Goal: Task Accomplishment & Management: Use online tool/utility

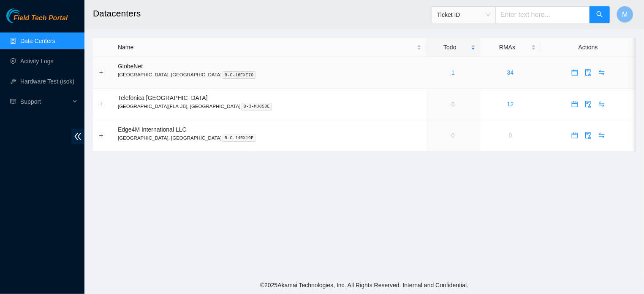
click at [452, 73] on link "1" at bounding box center [453, 72] width 3 height 7
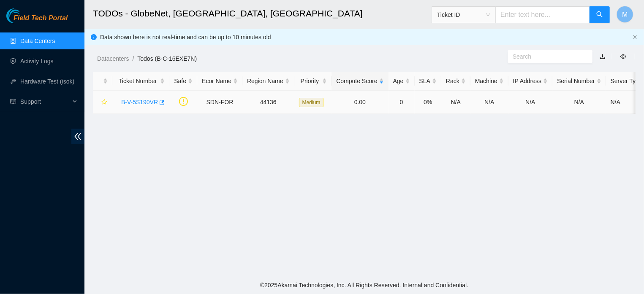
click at [143, 104] on link "B-V-5S190VR" at bounding box center [139, 102] width 37 height 7
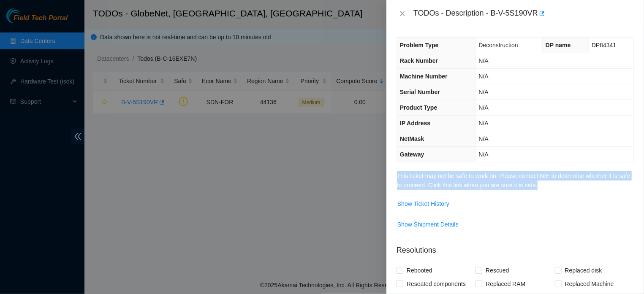
drag, startPoint x: 397, startPoint y: 174, endPoint x: 574, endPoint y: 191, distance: 178.7
click at [574, 191] on div "Problem Type Deconstruction DP name DP84341 Rack Number N/A Machine Number N/A …" at bounding box center [515, 160] width 258 height 267
copy link "This ticket may not be safe to work on. Please contact NIE to determine whether…"
click at [473, 187] on link "This ticket may not be safe to work on. Please contact NIE to determine whether…" at bounding box center [513, 181] width 233 height 16
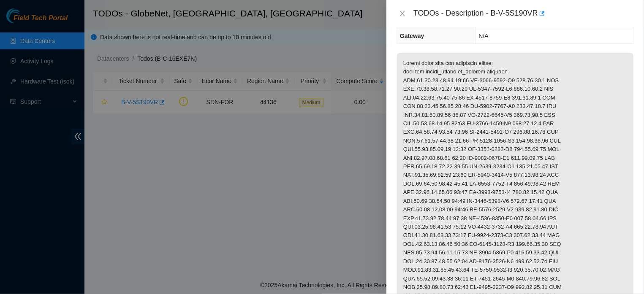
scroll to position [95, 0]
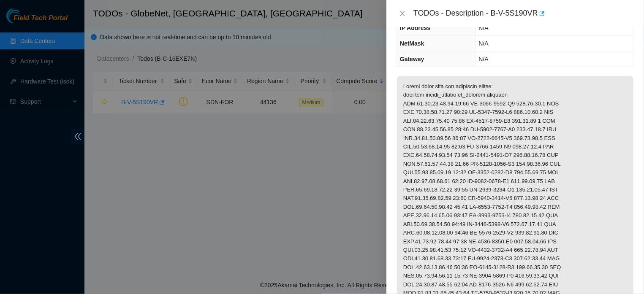
click at [591, 46] on td "N/A" at bounding box center [555, 44] width 158 height 16
click at [254, 188] on div at bounding box center [322, 147] width 644 height 294
click at [403, 11] on icon "close" at bounding box center [402, 13] width 7 height 7
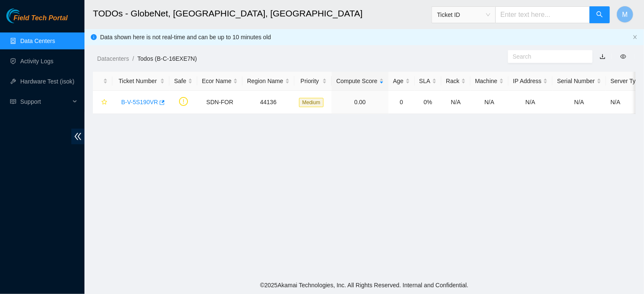
scroll to position [133, 0]
click at [144, 104] on link "B-V-5S190VR" at bounding box center [139, 102] width 37 height 7
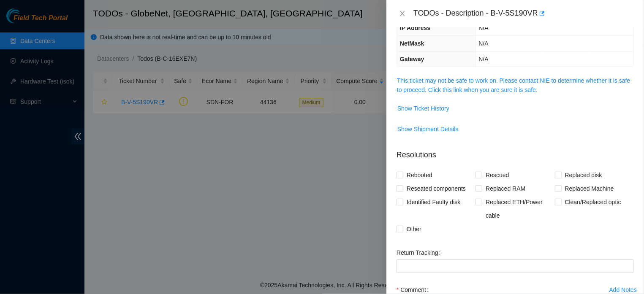
scroll to position [58, 0]
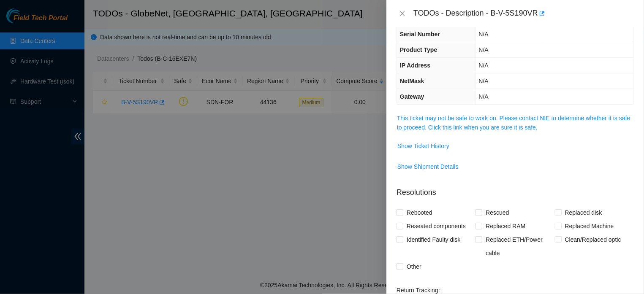
click at [469, 92] on th "Gateway" at bounding box center [436, 97] width 79 height 16
click at [501, 105] on div "Problem Type Deconstruction DP name DP84341 Rack Number N/A Machine Number N/A …" at bounding box center [515, 41] width 237 height 125
click at [481, 128] on link "This ticket may not be safe to work on. Please contact NIE to determine whether…" at bounding box center [513, 123] width 233 height 16
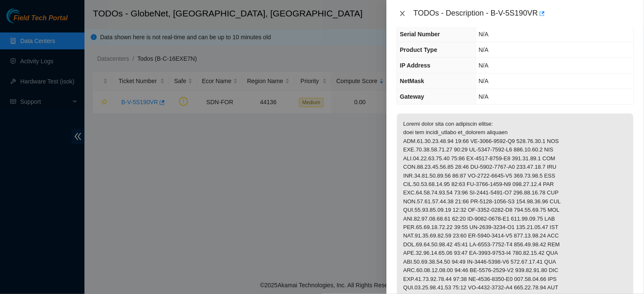
click at [400, 12] on icon "close" at bounding box center [402, 13] width 5 height 5
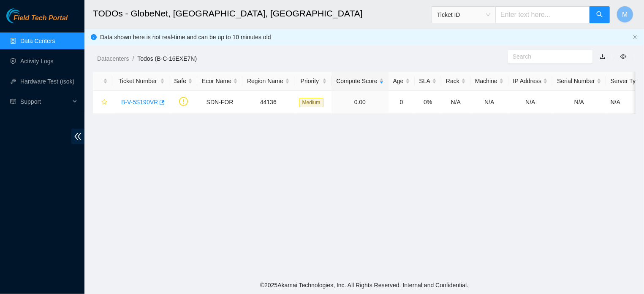
scroll to position [86, 0]
click at [143, 101] on link "B-V-5S190VR" at bounding box center [139, 102] width 37 height 7
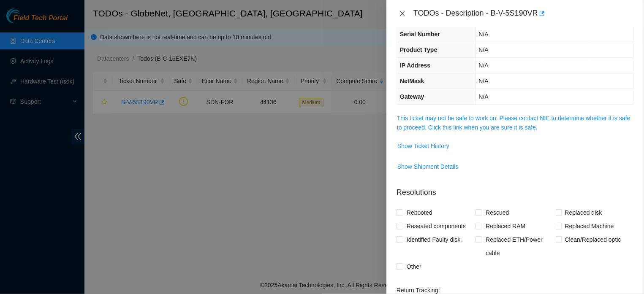
scroll to position [30, 0]
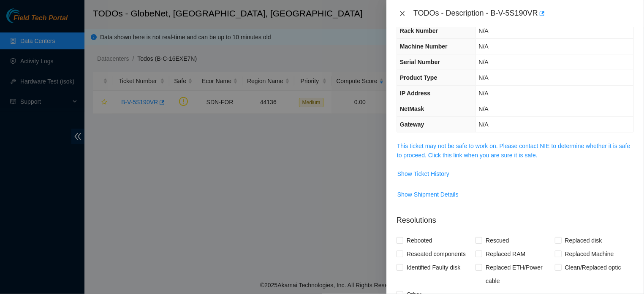
click at [404, 12] on icon "close" at bounding box center [402, 13] width 7 height 7
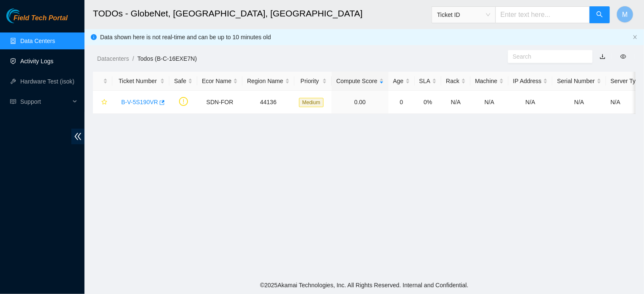
scroll to position [39, 0]
click at [47, 78] on link "Hardware Test (isok)" at bounding box center [47, 81] width 54 height 7
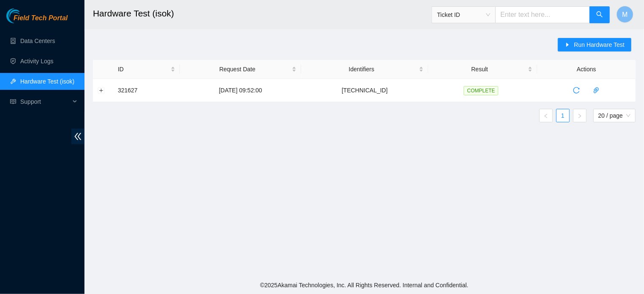
click at [490, 16] on span "Ticket ID" at bounding box center [463, 14] width 53 height 13
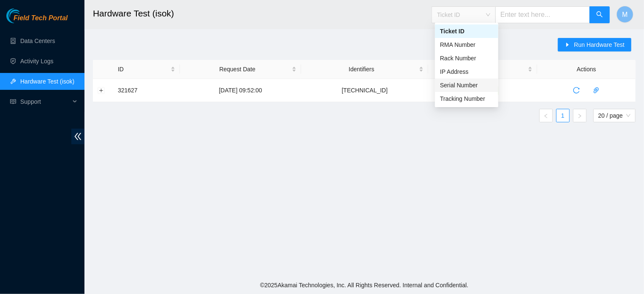
click at [462, 85] on div "Serial Number" at bounding box center [466, 85] width 53 height 9
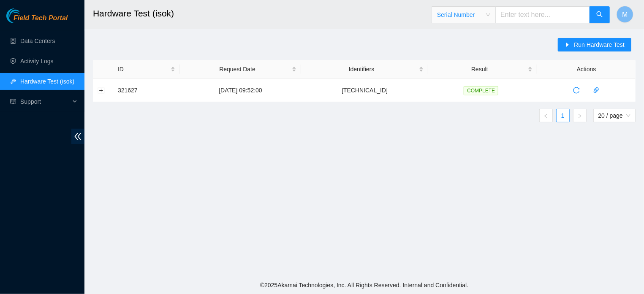
click at [526, 19] on input "text" at bounding box center [542, 14] width 95 height 17
type input "ct4201224-00096"
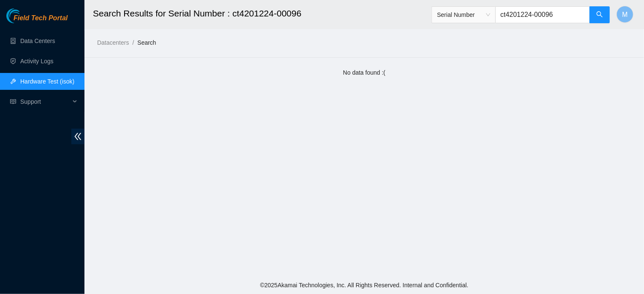
click at [506, 15] on input "ct4201224-00096" at bounding box center [542, 14] width 95 height 17
click at [559, 16] on input "CT4201224-00096" at bounding box center [542, 14] width 95 height 17
type input "CT4201224-00107"
click at [48, 40] on link "Data Centers" at bounding box center [37, 41] width 35 height 7
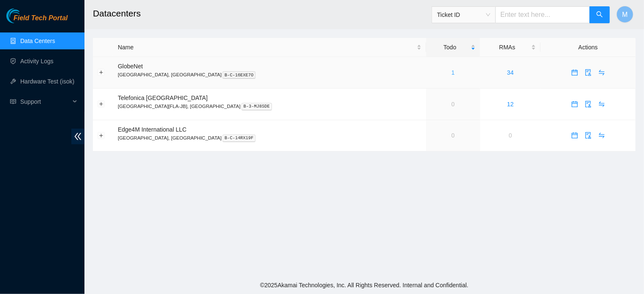
click at [452, 73] on link "1" at bounding box center [453, 72] width 3 height 7
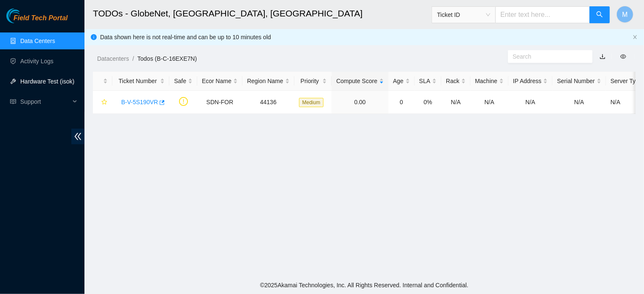
click at [33, 82] on link "Hardware Test (isok)" at bounding box center [47, 81] width 54 height 7
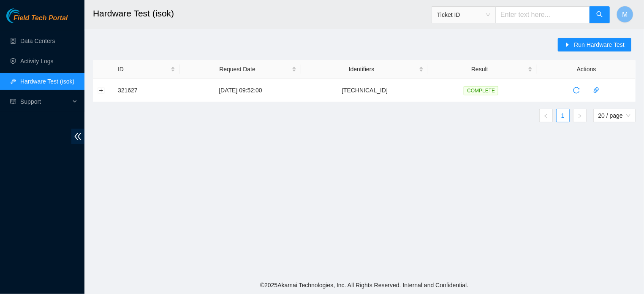
click at [490, 16] on span "Ticket ID" at bounding box center [463, 14] width 53 height 13
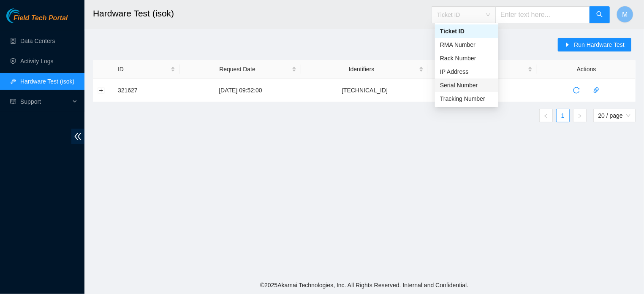
click at [460, 82] on div "Serial Number" at bounding box center [466, 85] width 53 height 9
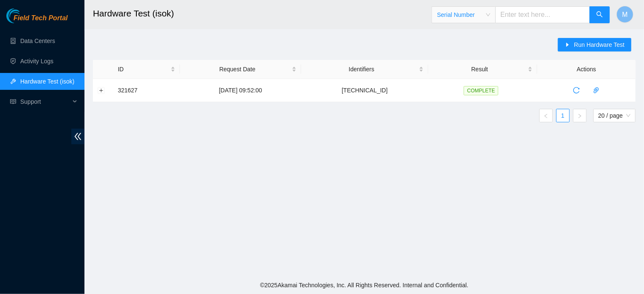
click at [512, 15] on input "text" at bounding box center [542, 14] width 95 height 17
paste input "CT-4201224-00096"
type input "CT-4201224-00096"
click at [601, 16] on icon "search" at bounding box center [599, 14] width 7 height 7
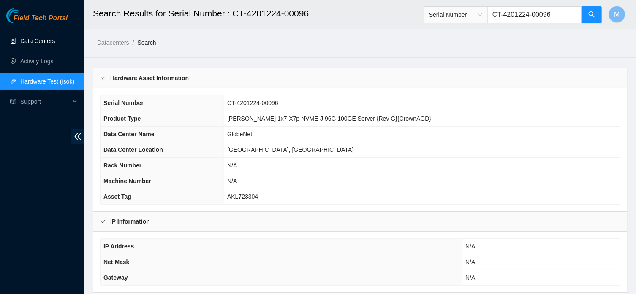
click at [43, 42] on link "Data Centers" at bounding box center [37, 41] width 35 height 7
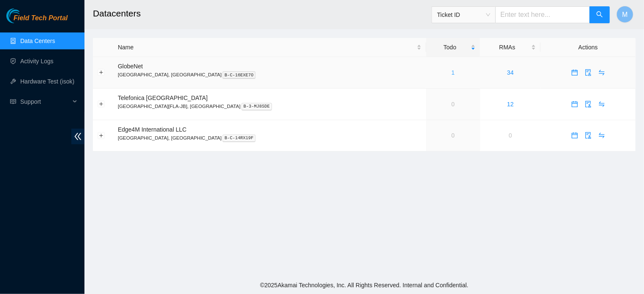
click at [452, 72] on link "1" at bounding box center [453, 72] width 3 height 7
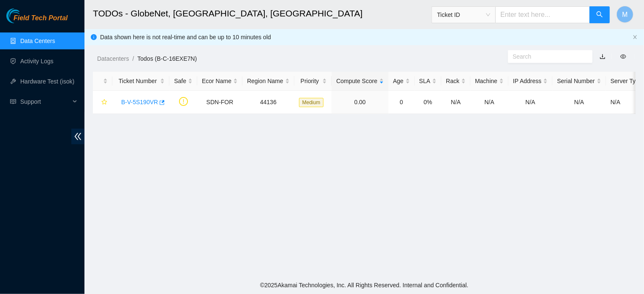
click at [525, 14] on input "text" at bounding box center [542, 14] width 95 height 17
type input "c"
type input "CT-4201224-00096"
